Goal: Book appointment/travel/reservation

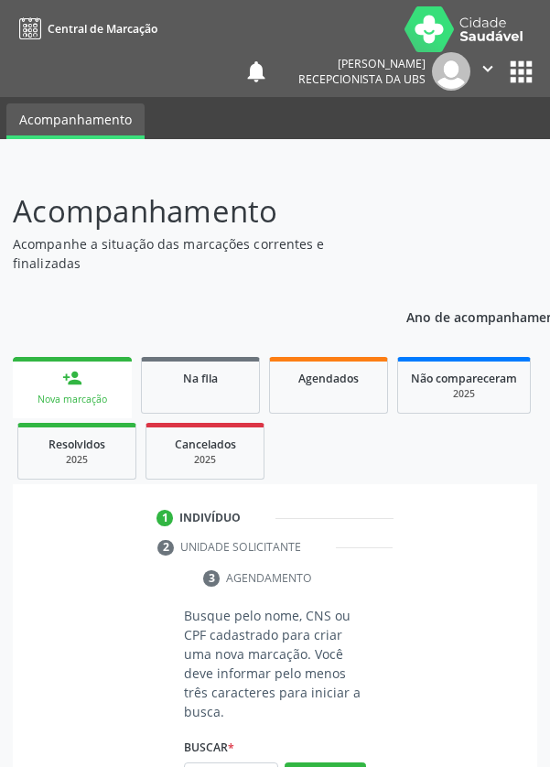
scroll to position [144, 0]
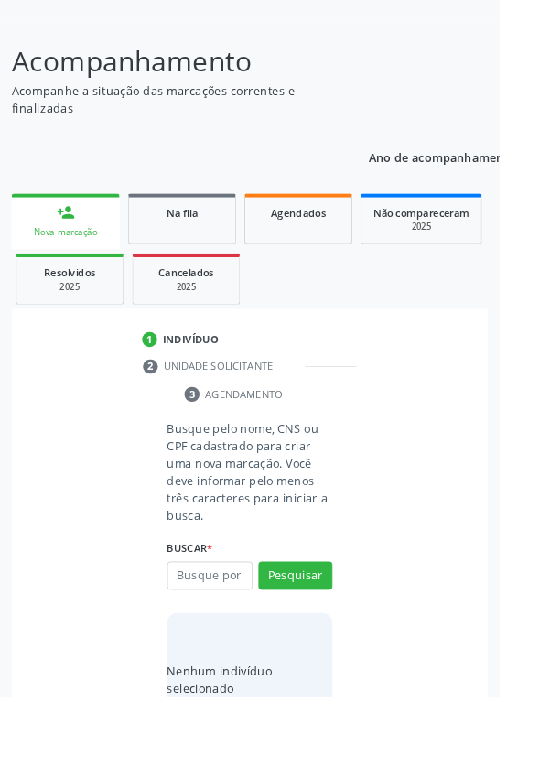
click at [237, 633] on input "text" at bounding box center [231, 634] width 94 height 31
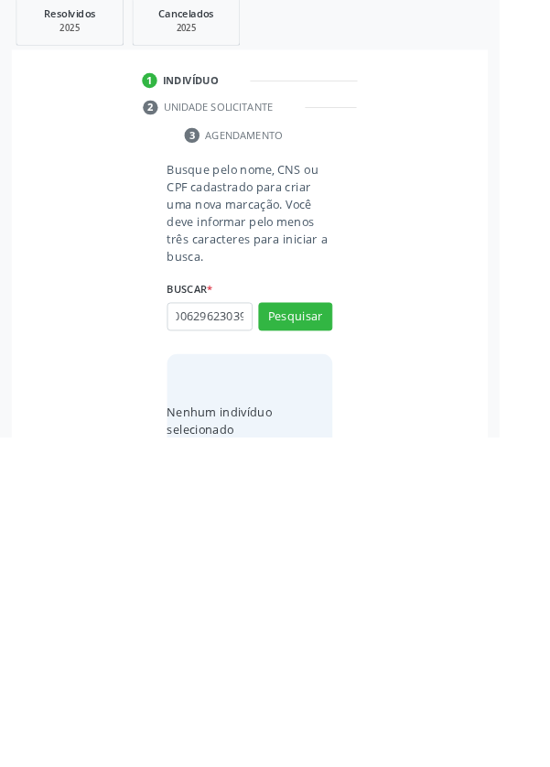
scroll to position [0, 33]
type input "898006296230399"
click at [345, 638] on button "Pesquisar" at bounding box center [325, 634] width 81 height 31
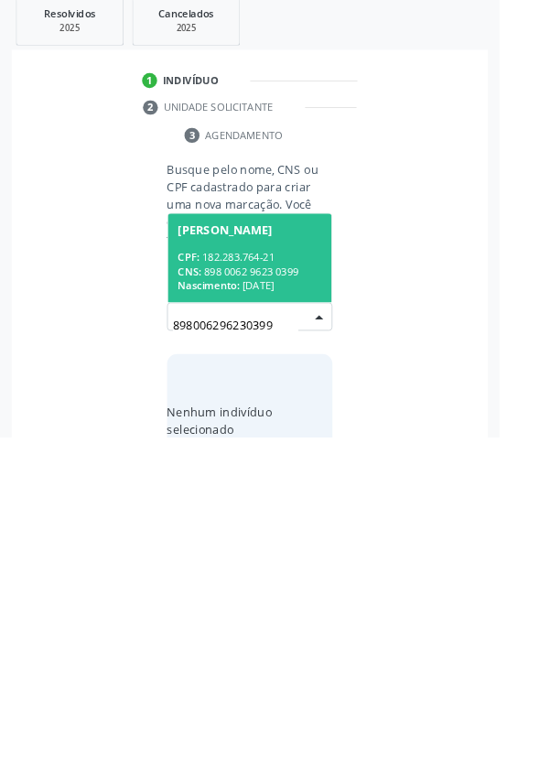
scroll to position [144, 0]
click at [312, 561] on div "CPF: 182.283.764-21" at bounding box center [275, 569] width 158 height 16
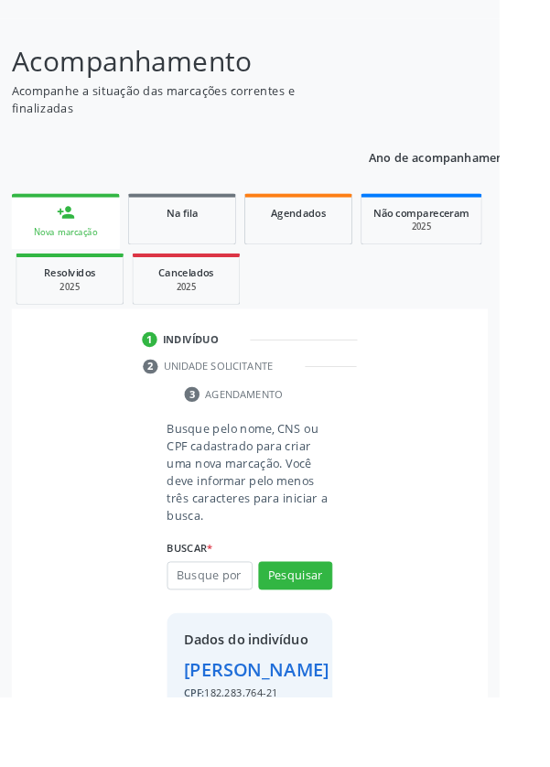
scroll to position [135, 0]
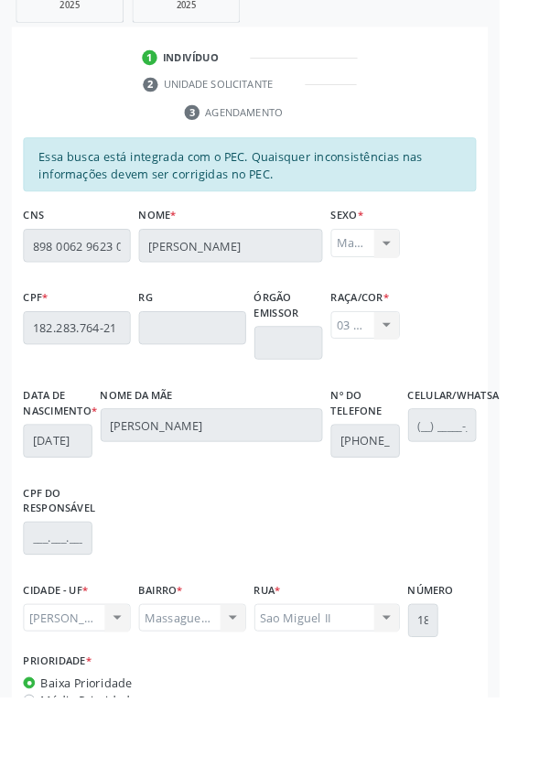
scroll to position [435, 0]
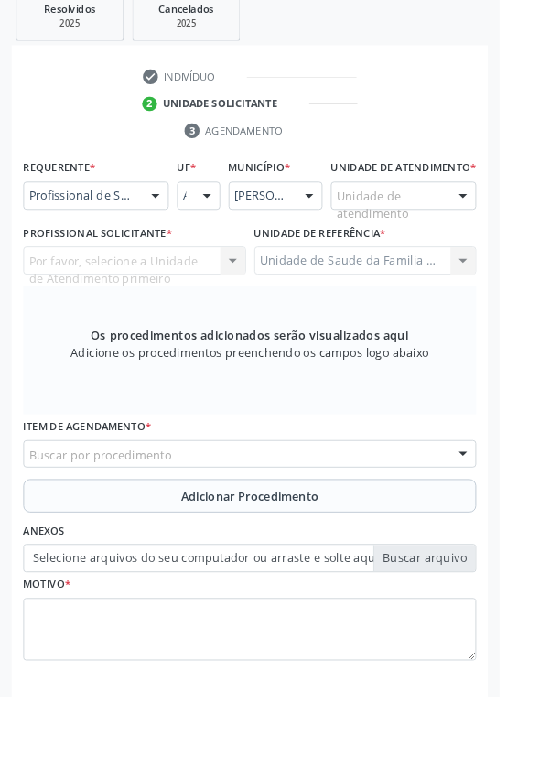
scroll to position [354, 0]
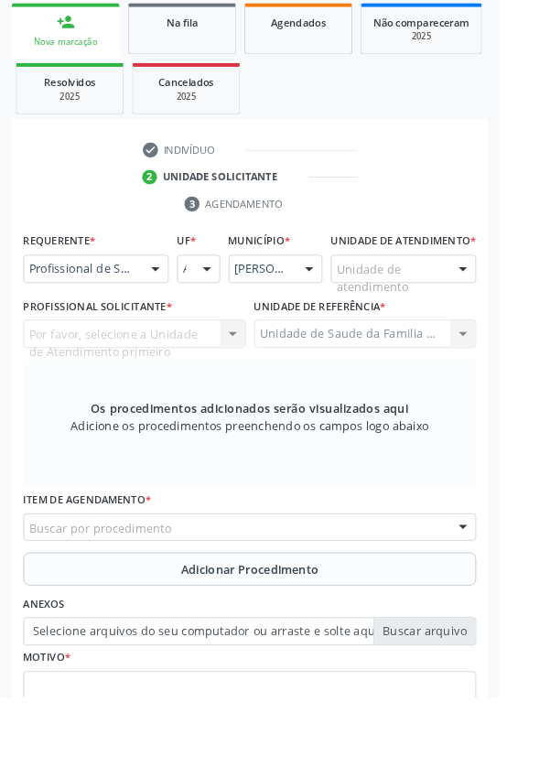
click at [175, 293] on div at bounding box center [170, 296] width 27 height 31
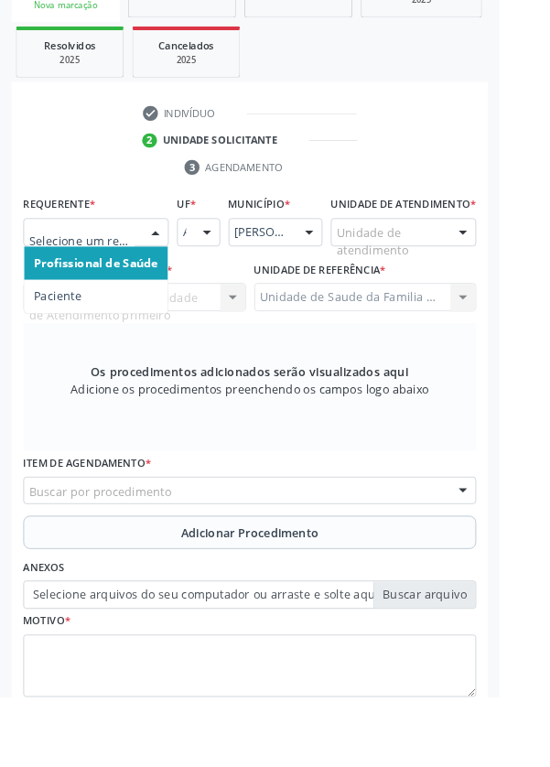
scroll to position [442, 0]
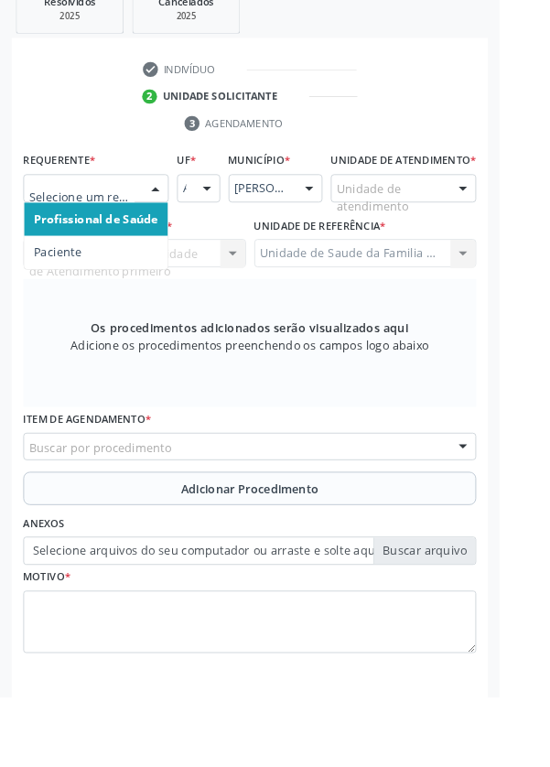
click at [163, 243] on span "Profissional de Saúde" at bounding box center [106, 241] width 136 height 17
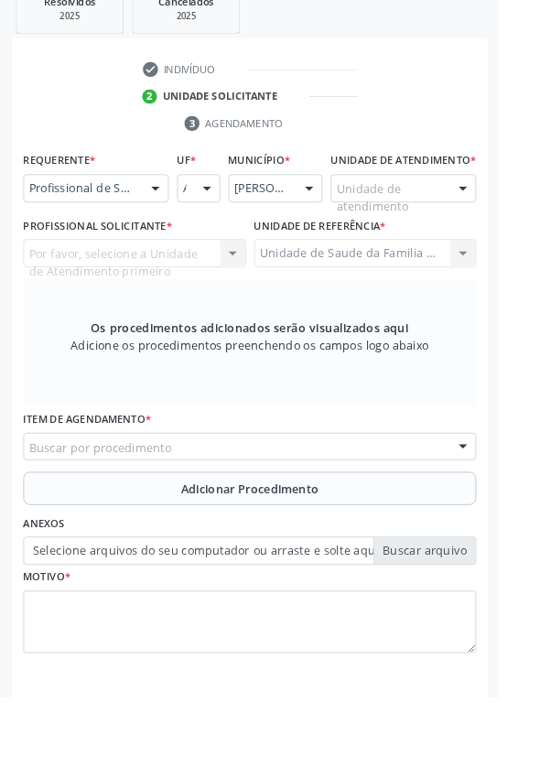
click at [341, 502] on div "Buscar por procedimento" at bounding box center [275, 492] width 499 height 31
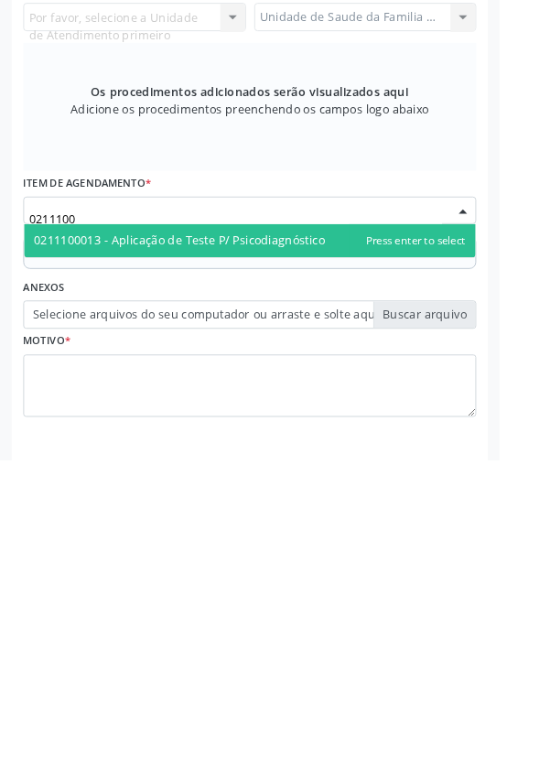
type input "02111000"
click at [318, 544] on span "0211100013 - Aplicação de Teste P/ Psicodiagnóstico" at bounding box center [275, 525] width 497 height 37
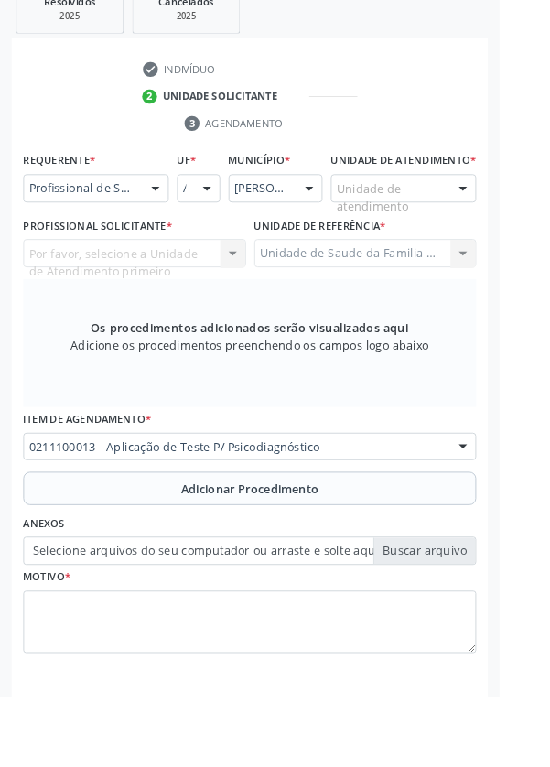
click at [315, 548] on span "Adicionar Procedimento" at bounding box center [276, 538] width 152 height 19
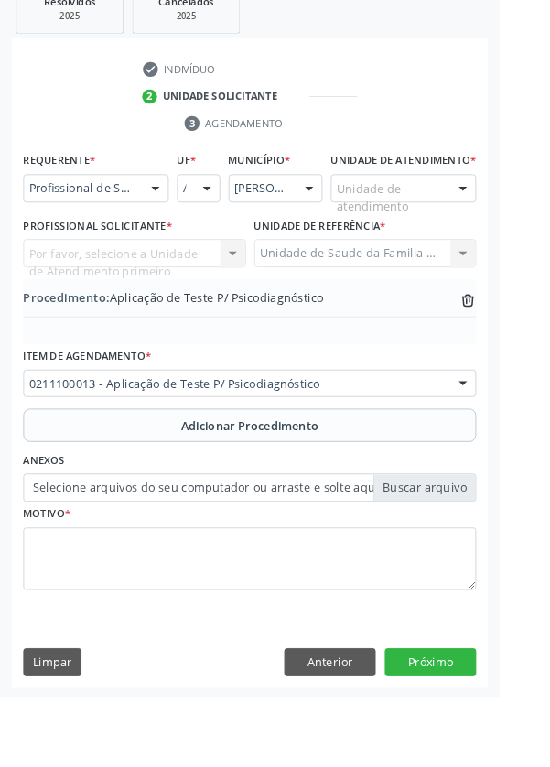
scroll to position [382, 0]
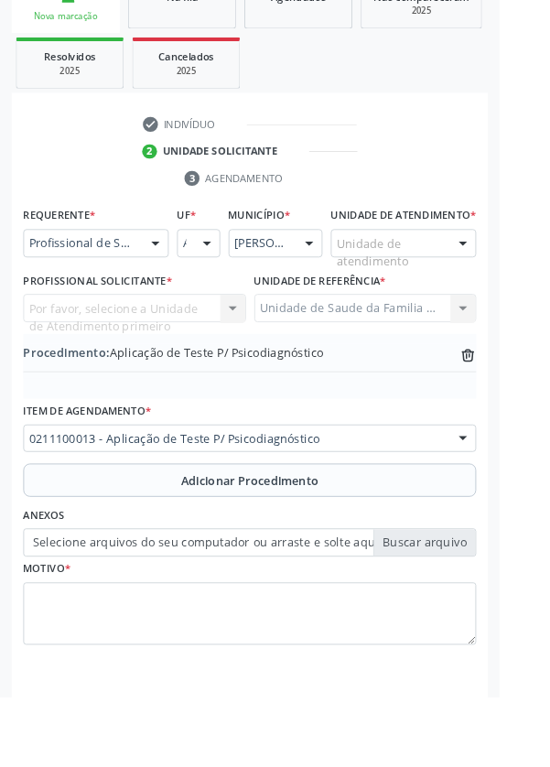
click at [481, 613] on label "Selecione arquivos do seu computador ou arraste e solte aqui" at bounding box center [275, 597] width 499 height 31
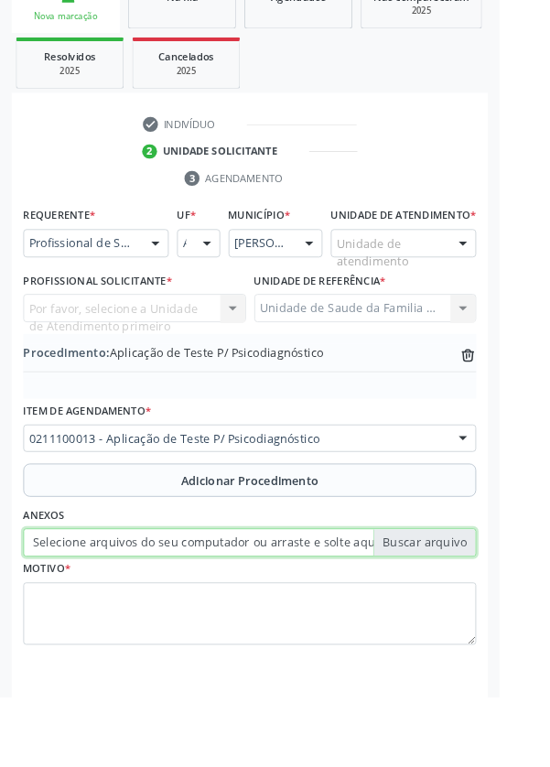
click at [481, 613] on input "Selecione arquivos do seu computador ou arraste e solte aqui" at bounding box center [275, 597] width 499 height 31
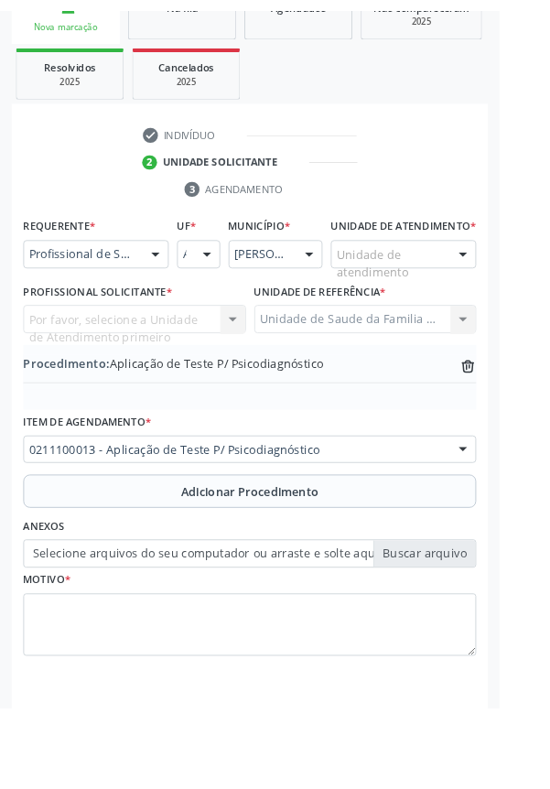
scroll to position [357, 0]
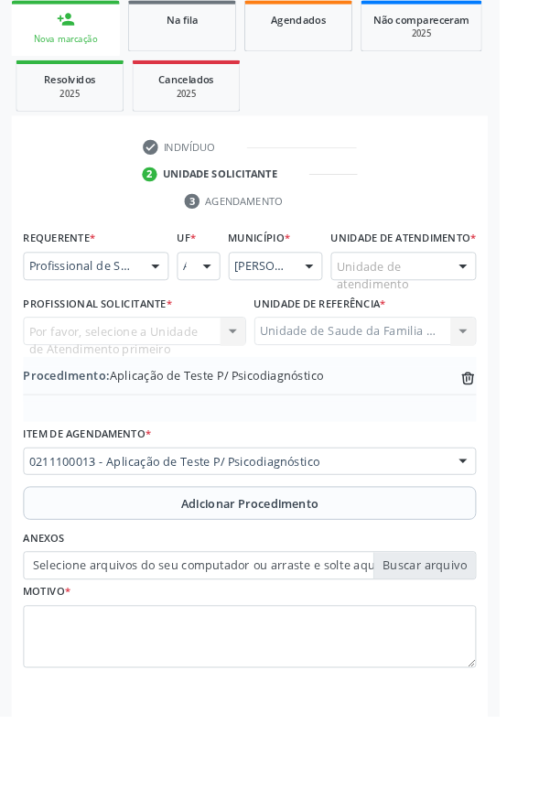
type input "C:\fakepath\17587326009683288944613809129395.jpg"
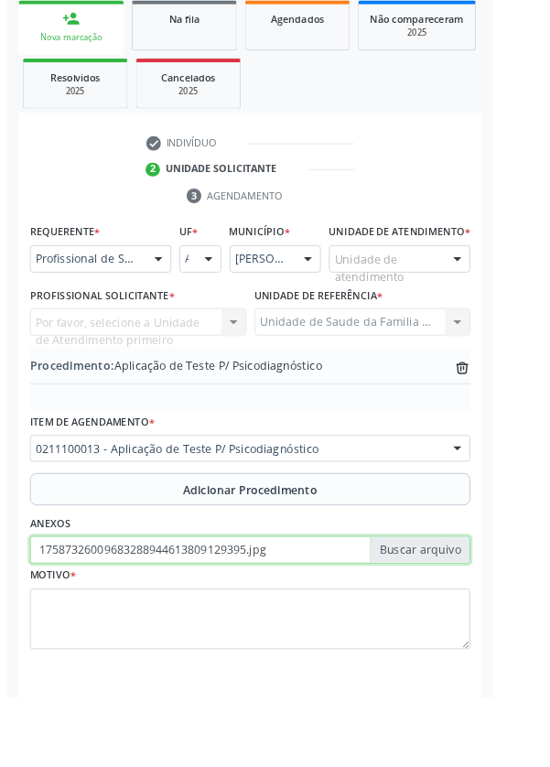
scroll to position [382, 0]
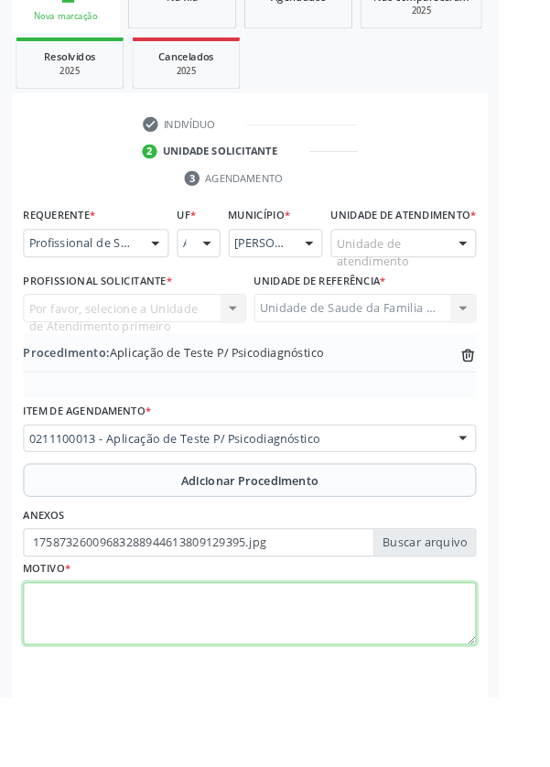
click at [193, 678] on textarea at bounding box center [275, 677] width 499 height 70
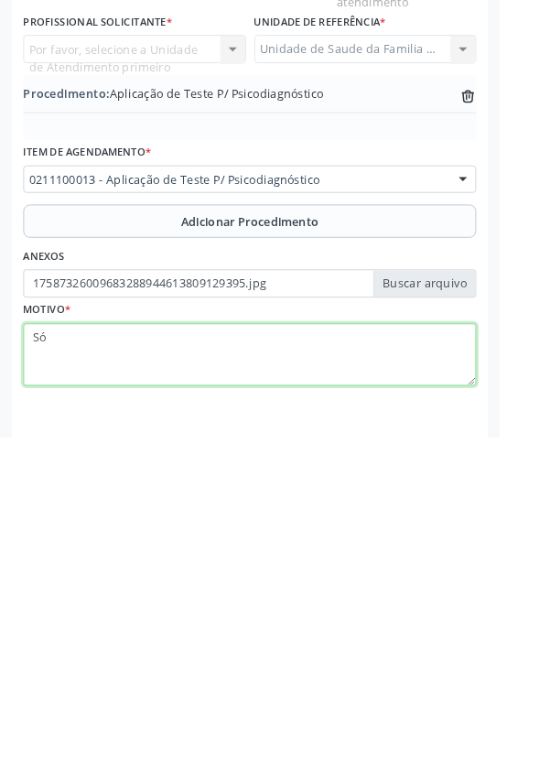
type textarea "S"
type textarea "Ao certea."
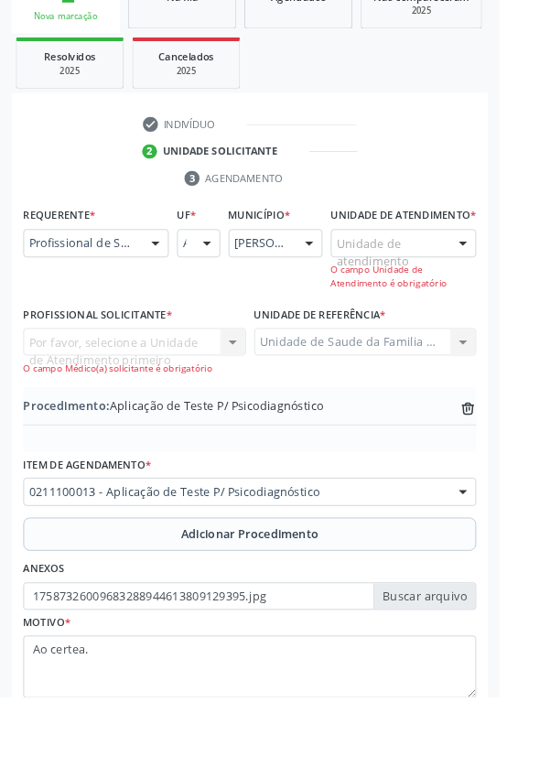
click at [505, 277] on div at bounding box center [509, 269] width 27 height 31
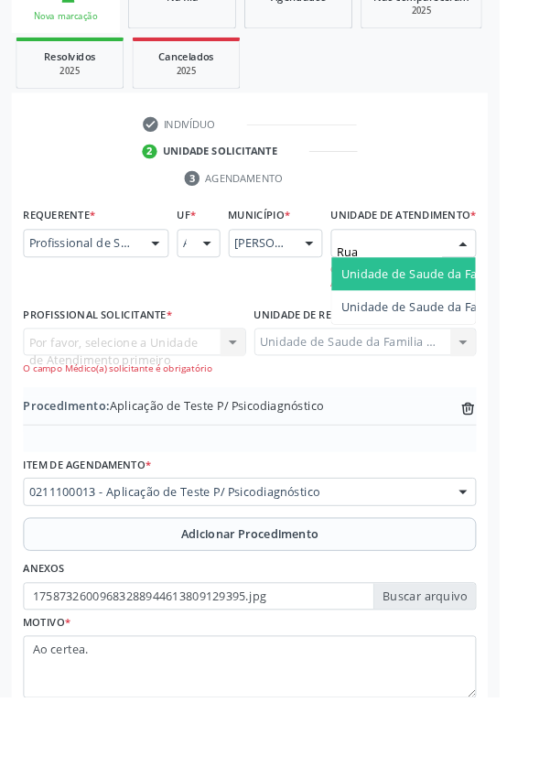
type input "Rua n"
click at [496, 310] on span "Unidade de Saude da Familia Rua [GEOGRAPHIC_DATA]" at bounding box center [546, 301] width 340 height 17
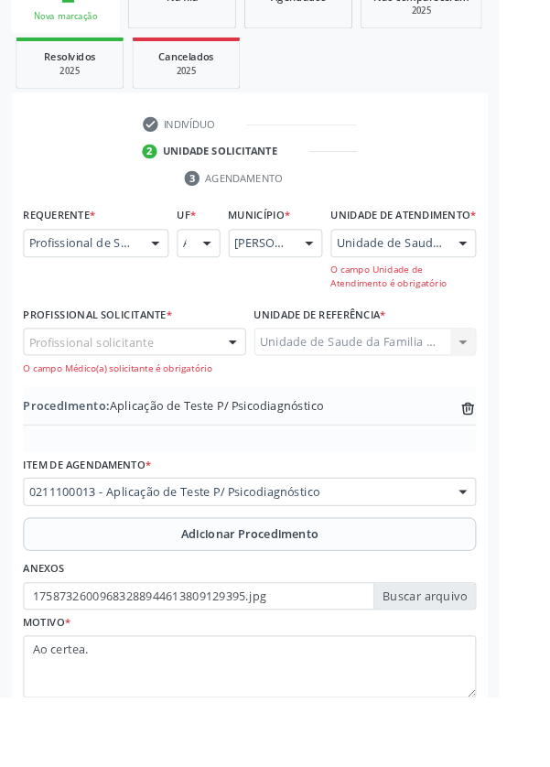
click at [256, 394] on div at bounding box center [256, 378] width 27 height 31
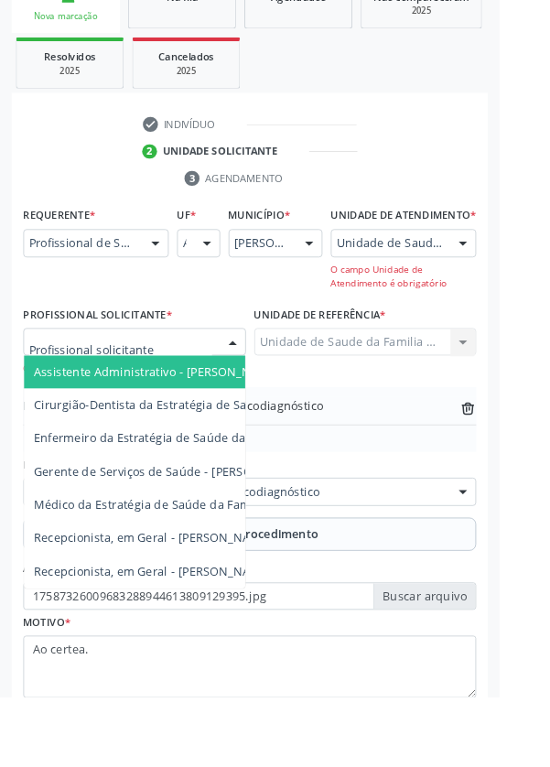
click at [183, 281] on div "Profissional de Saúde Profissional de Saúde Paciente Nenhum resultado encontrad…" at bounding box center [106, 268] width 160 height 31
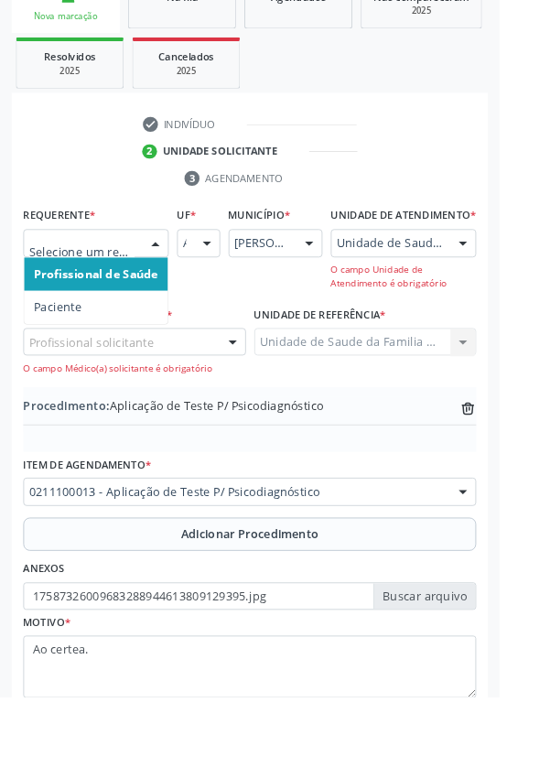
click at [127, 329] on span "Paciente" at bounding box center [106, 338] width 158 height 37
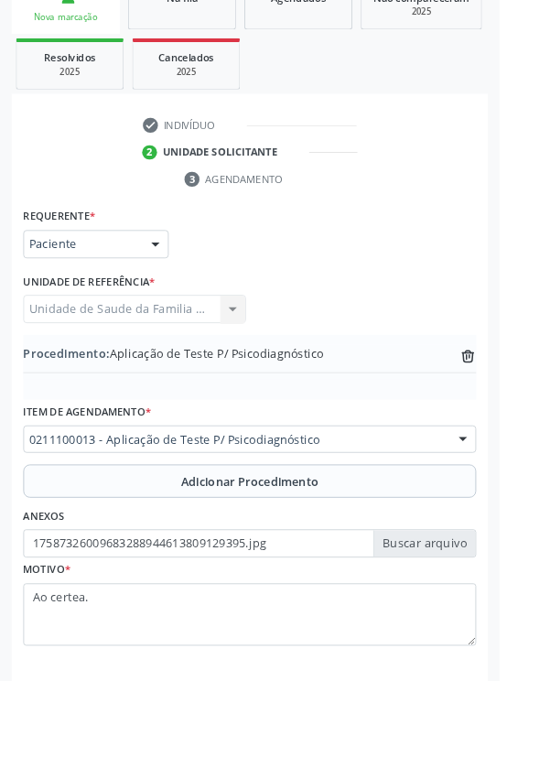
scroll to position [364, 0]
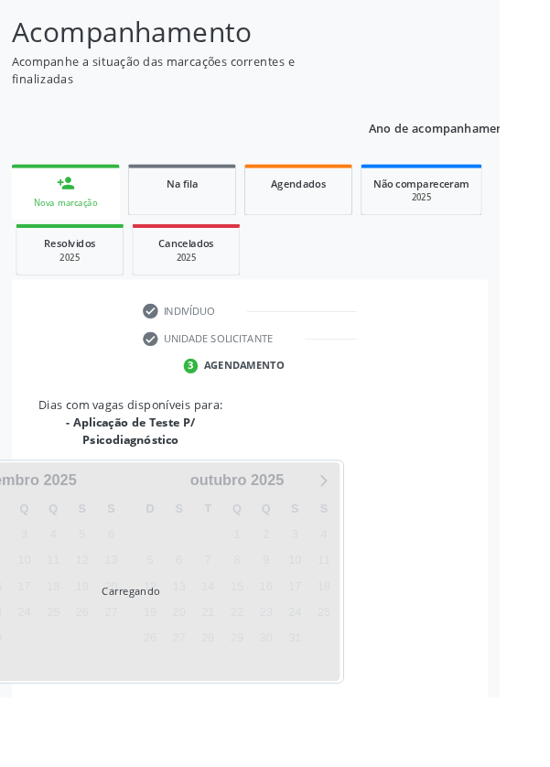
scroll to position [267, 0]
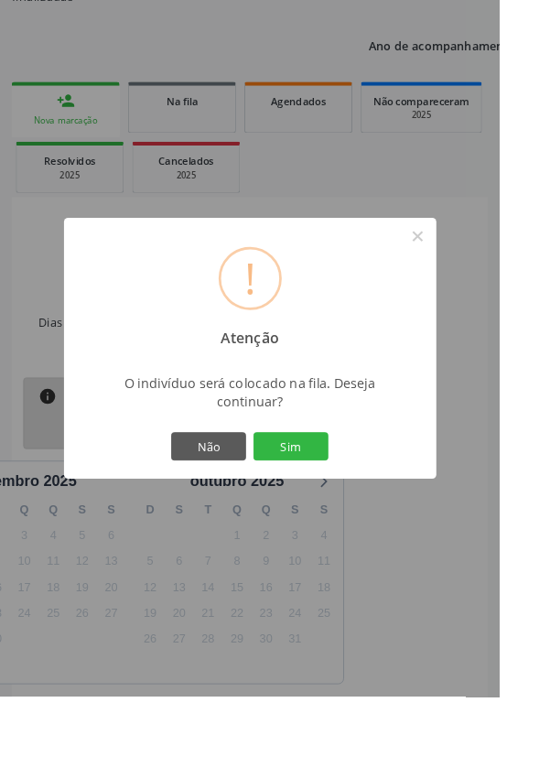
click at [362, 507] on button "Sim" at bounding box center [320, 491] width 82 height 31
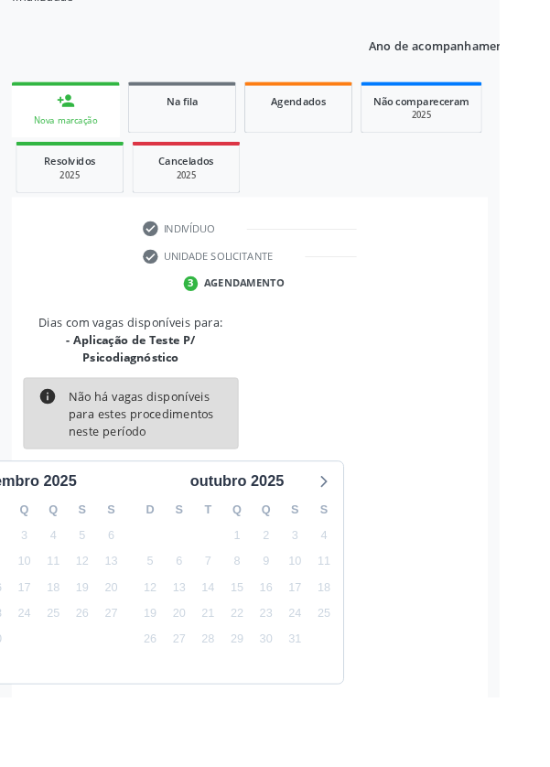
scroll to position [0, 0]
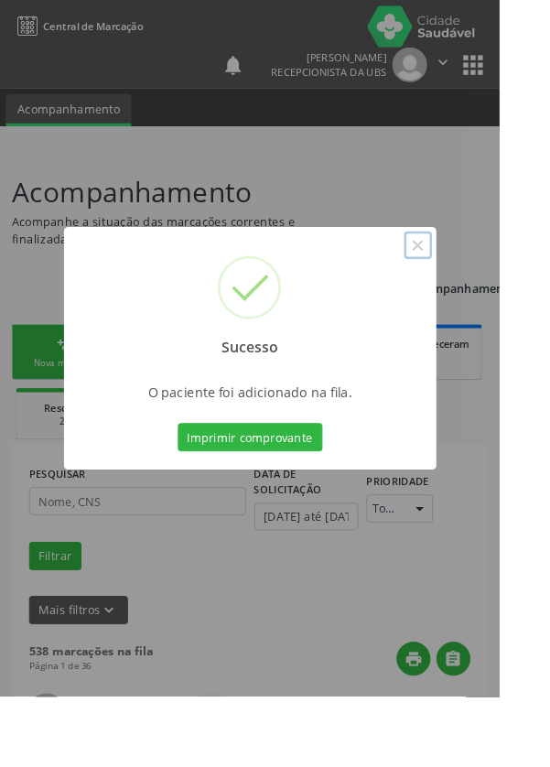
click at [476, 286] on button "×" at bounding box center [460, 269] width 31 height 31
